Goal: Transaction & Acquisition: Purchase product/service

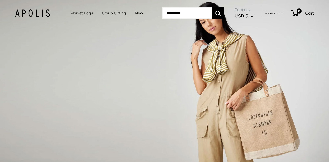
click at [77, 13] on link "Market Bags" at bounding box center [81, 13] width 22 height 7
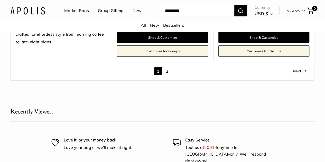
scroll to position [2742, 0]
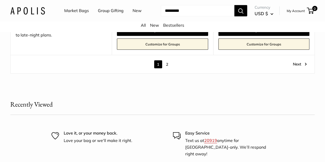
drag, startPoint x: 328, startPoint y: 7, endPoint x: 327, endPoint y: 145, distance: 137.4
click at [295, 64] on link "Next" at bounding box center [300, 64] width 14 height 8
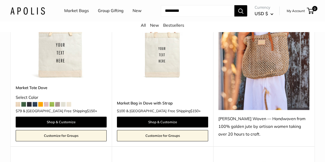
scroll to position [181, 0]
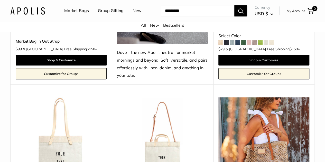
click at [79, 12] on link "Market Bags" at bounding box center [76, 11] width 25 height 8
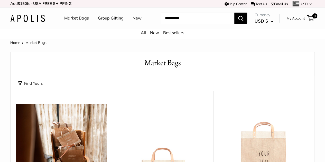
click at [177, 24] on input "Search..." at bounding box center [197, 18] width 73 height 11
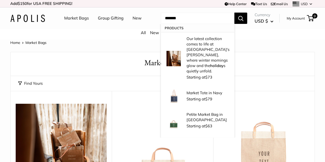
type input "*******"
click at [234, 13] on button "Search" at bounding box center [240, 18] width 13 height 11
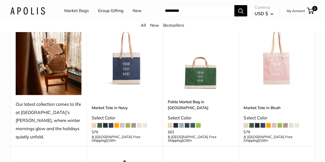
scroll to position [77, 0]
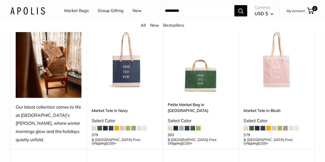
click at [117, 108] on link "Market Tote in Navy" at bounding box center [125, 111] width 66 height 6
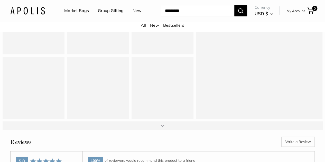
scroll to position [625, 0]
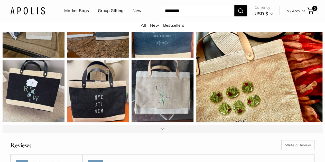
click at [161, 131] on div at bounding box center [163, 129] width 4 height 4
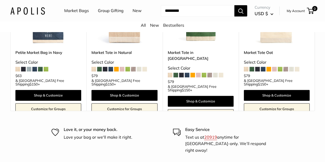
scroll to position [1286, 0]
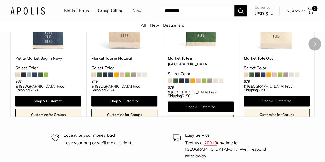
click at [272, 61] on link "Market Tote Oat" at bounding box center [277, 58] width 66 height 6
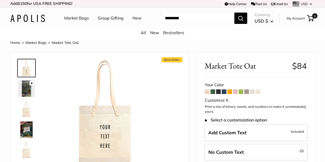
click at [213, 94] on span at bounding box center [212, 91] width 5 height 5
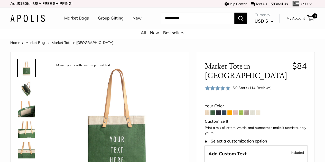
click at [162, 24] on input "Search..." at bounding box center [197, 18] width 73 height 11
click at [75, 18] on link "Market Bags" at bounding box center [76, 18] width 25 height 8
